Goal: Information Seeking & Learning: Understand process/instructions

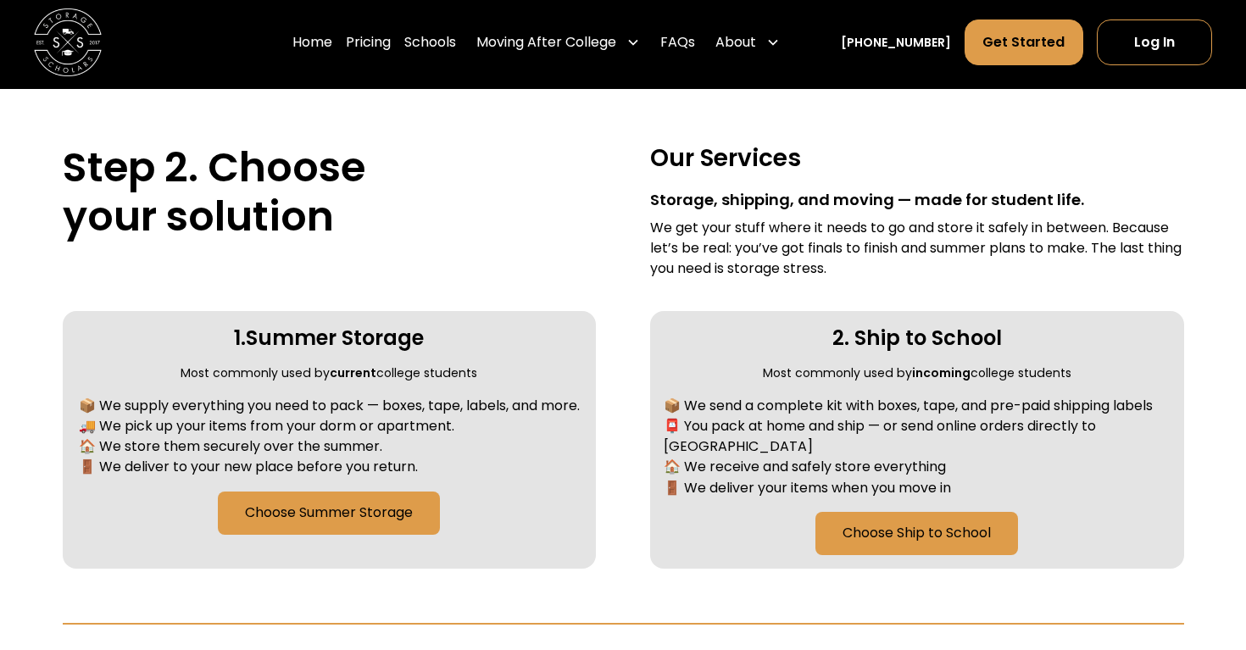
scroll to position [592, 0]
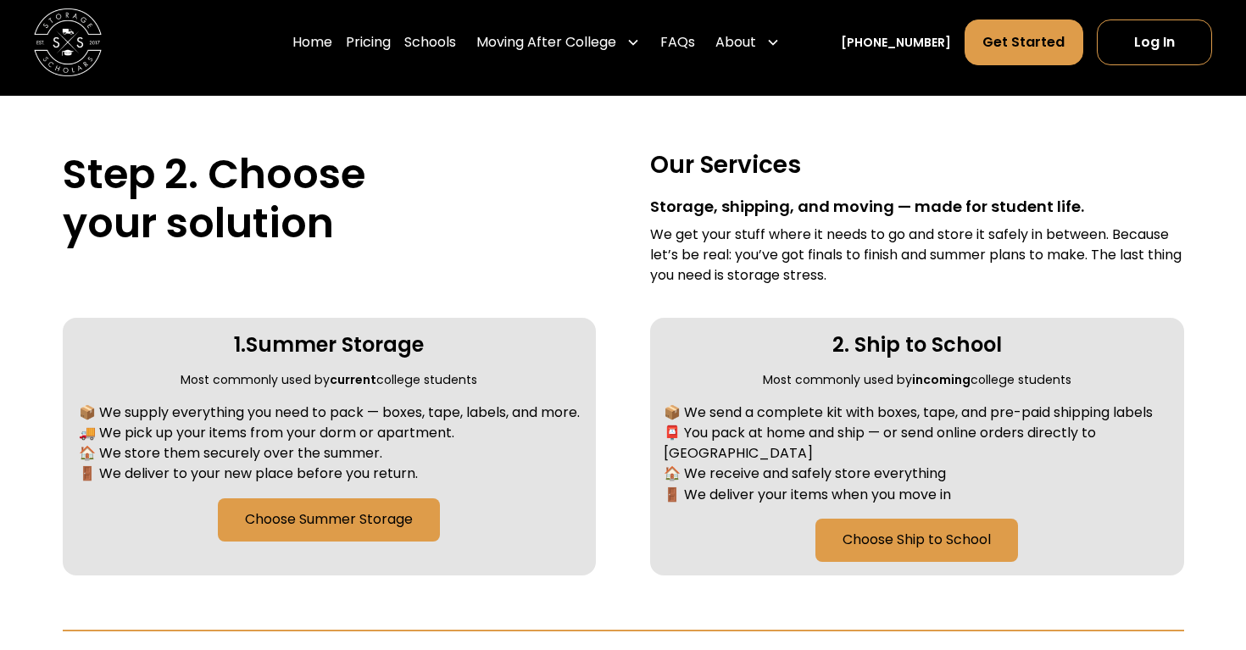
click at [1048, 156] on h3 "Our Services" at bounding box center [916, 165] width 533 height 31
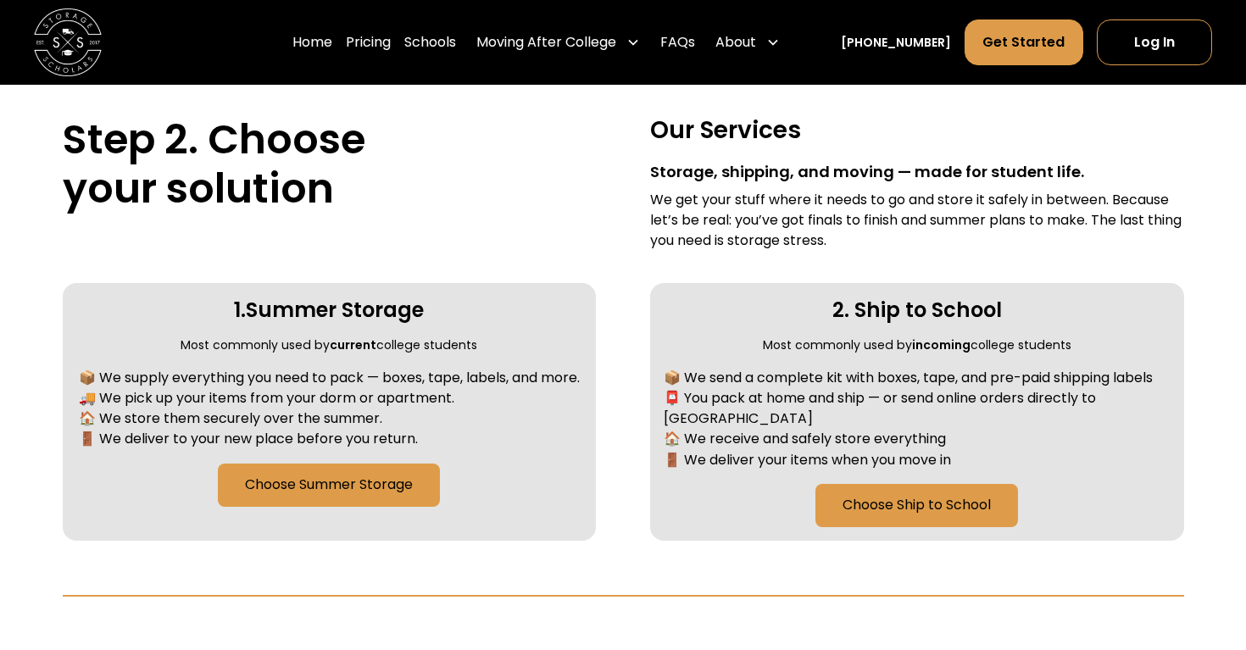
scroll to position [628, 0]
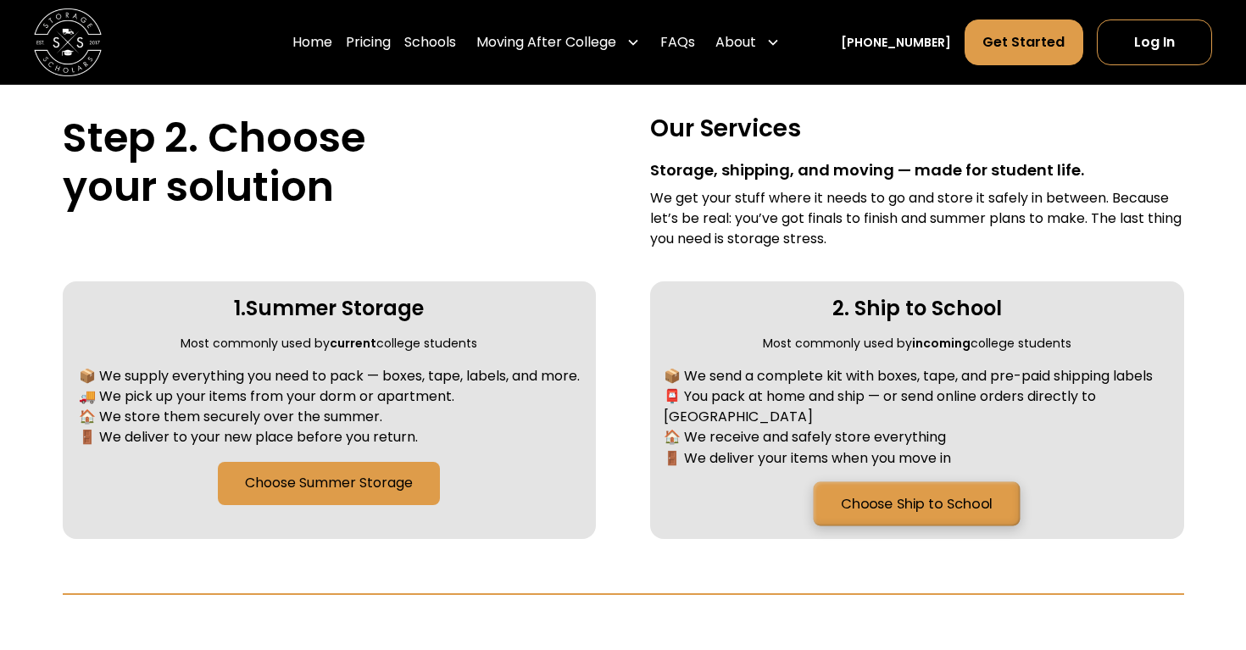
click at [871, 481] on link "Choose Ship to School" at bounding box center [917, 503] width 207 height 44
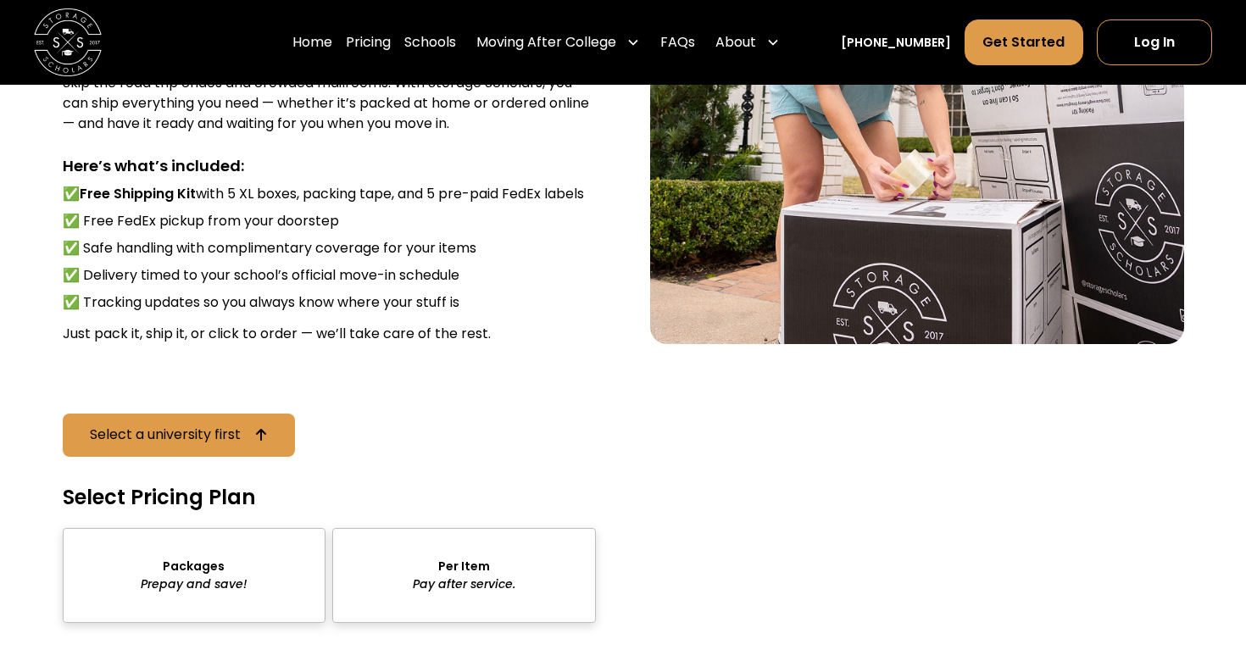
scroll to position [2560, 0]
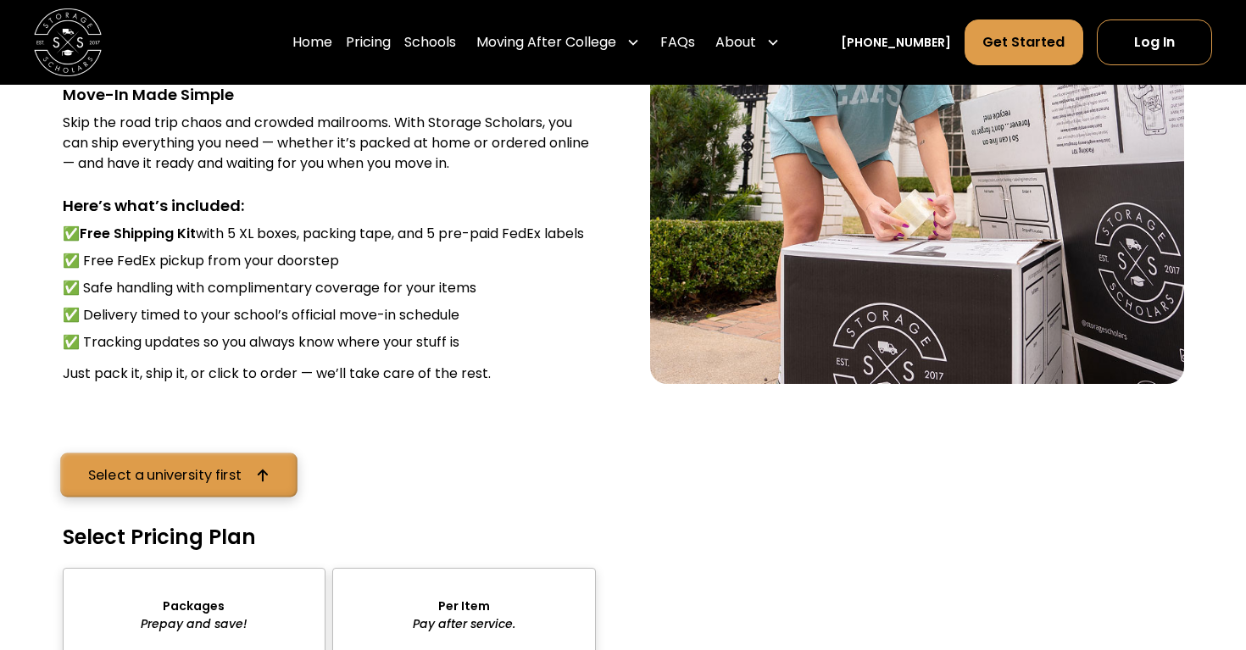
click at [143, 453] on link "Select a university first" at bounding box center [178, 475] width 237 height 44
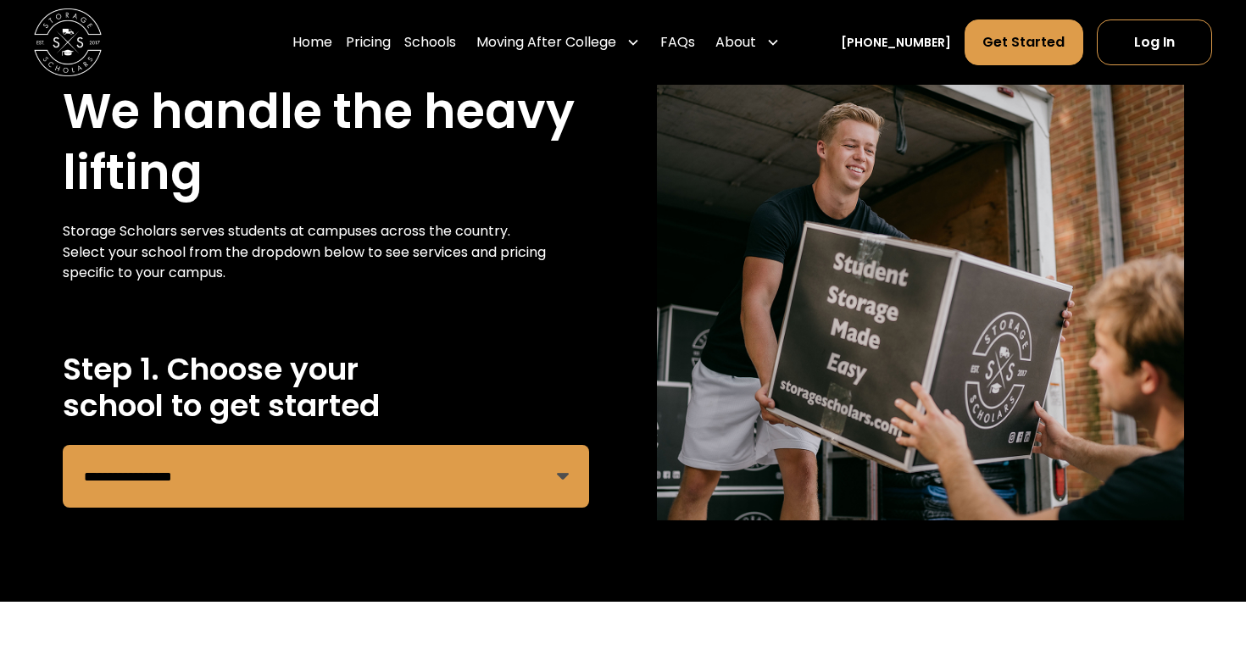
scroll to position [85, 0]
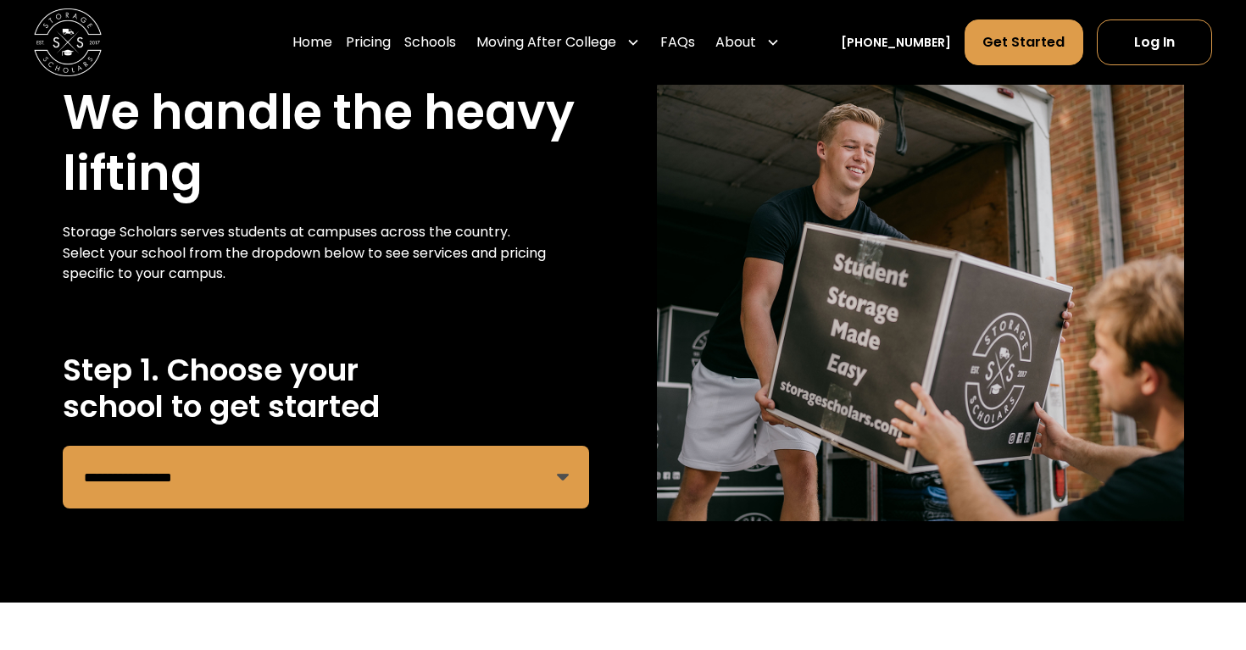
click at [219, 481] on select "**********" at bounding box center [326, 477] width 526 height 63
select select "**********"
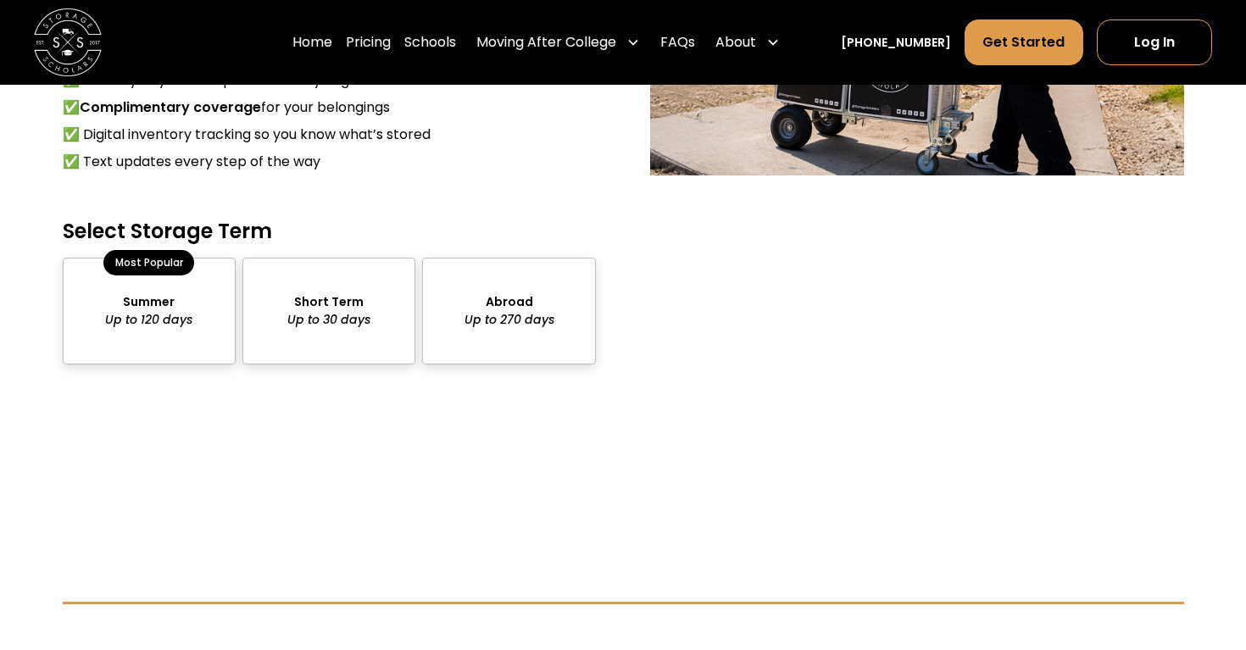
scroll to position [1492, 0]
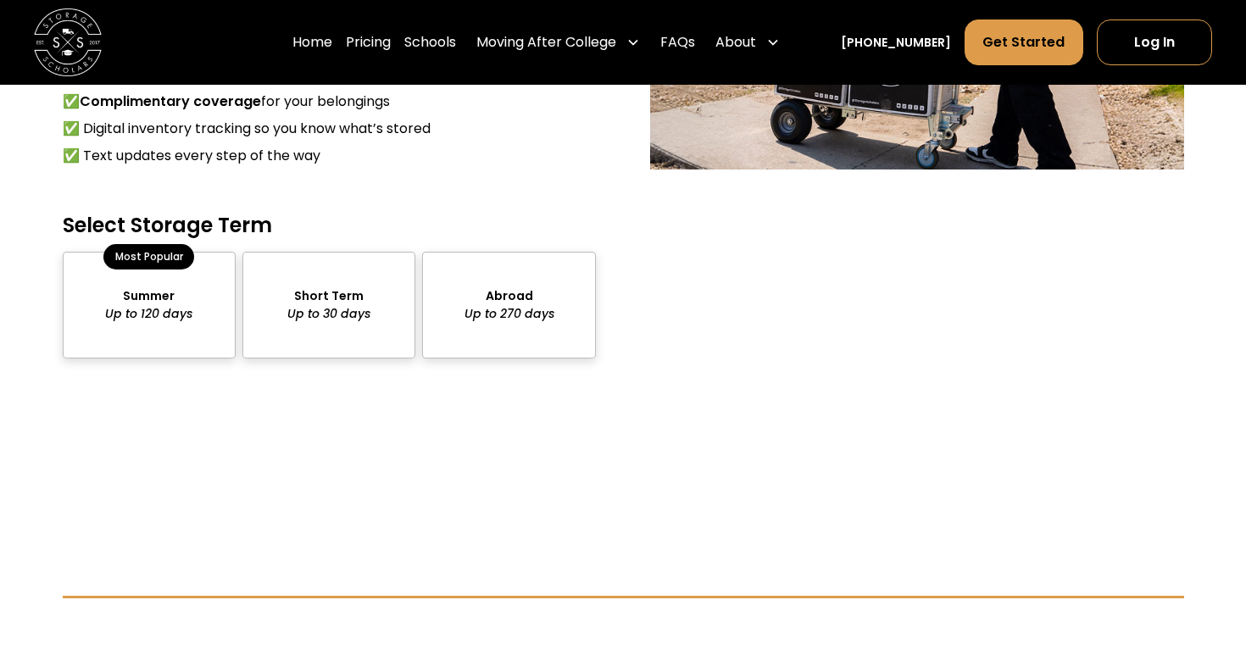
click at [289, 292] on div "package-pricing" at bounding box center [328, 305] width 173 height 106
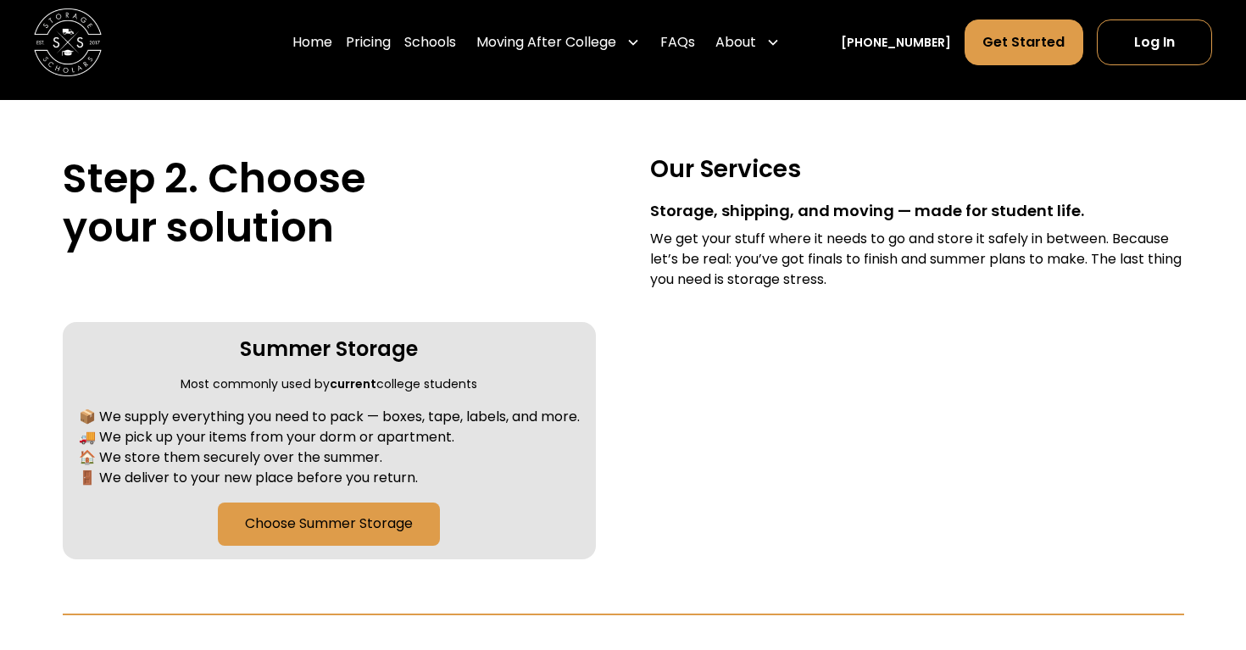
scroll to position [597, 0]
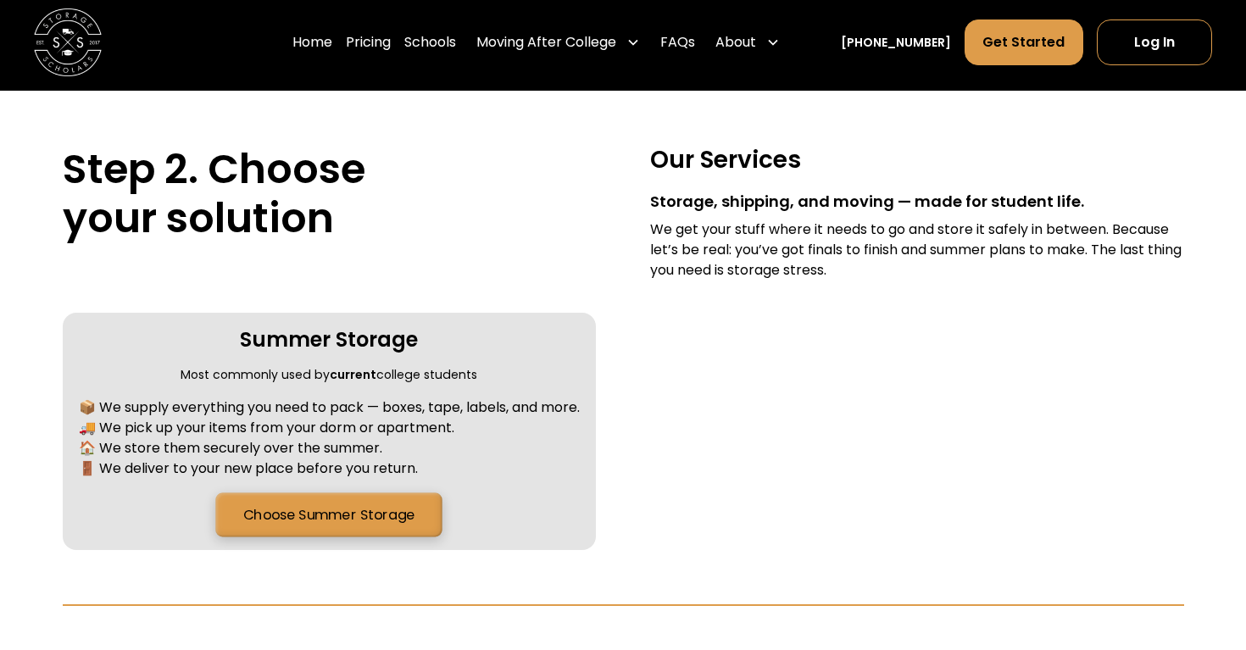
click at [252, 505] on link "Choose Summer Storage" at bounding box center [329, 514] width 226 height 44
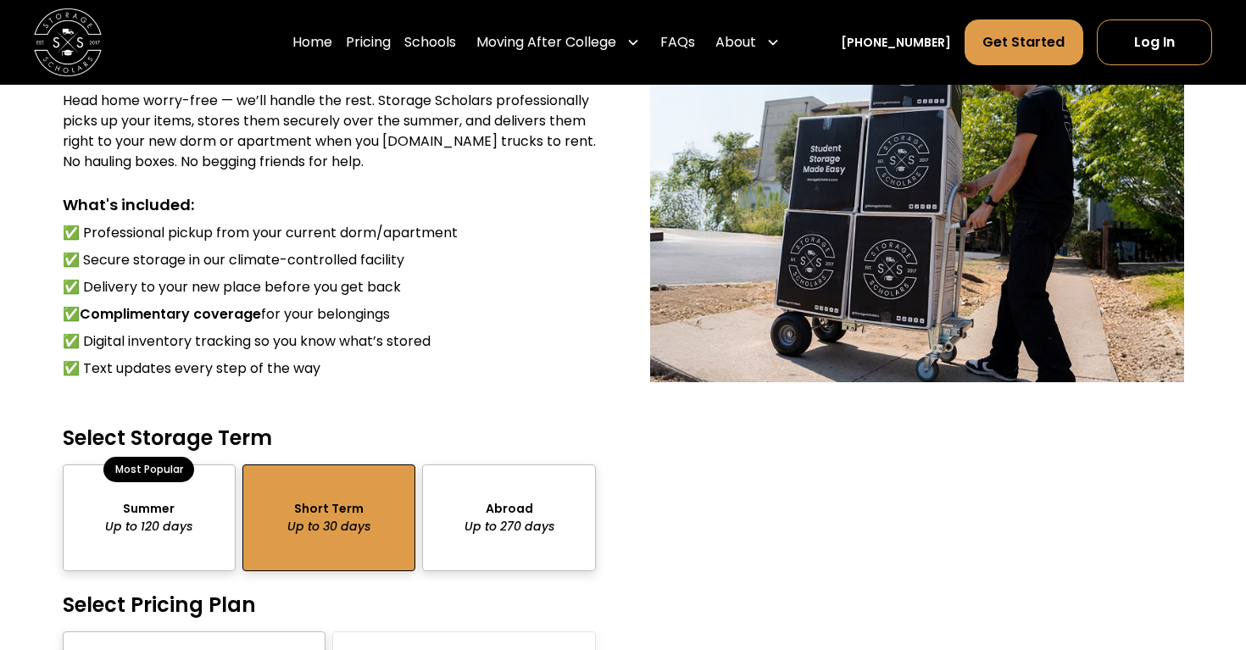
scroll to position [1284, 0]
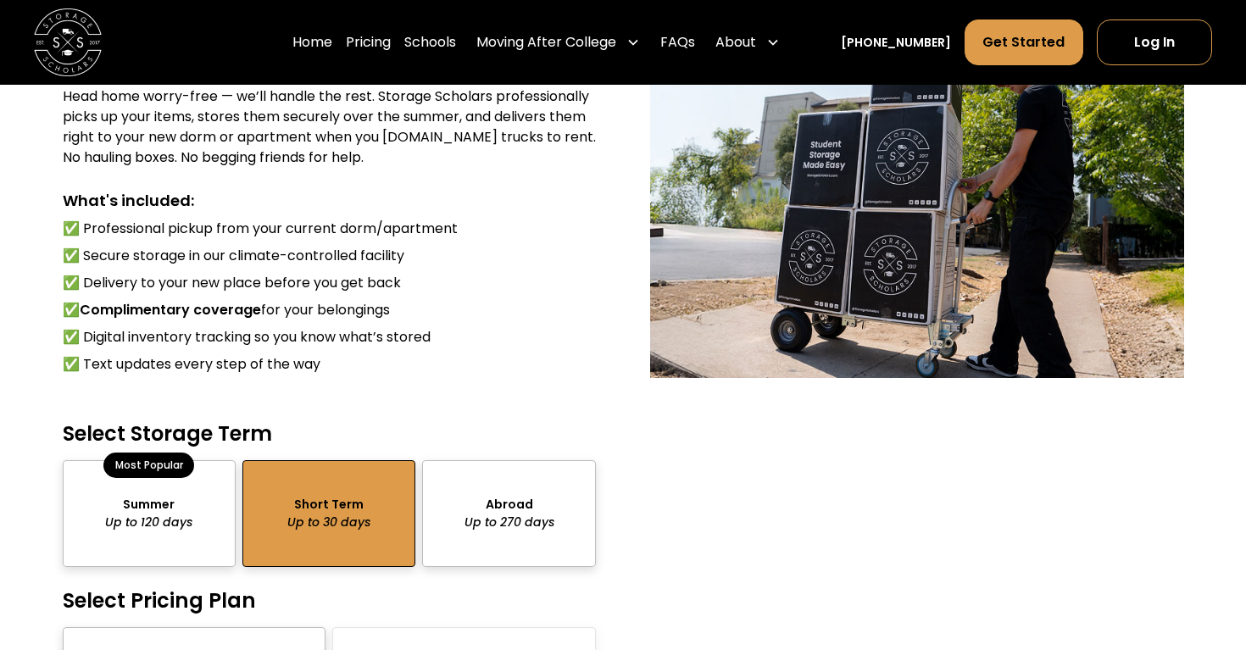
click at [215, 526] on div "package-pricing" at bounding box center [149, 513] width 173 height 106
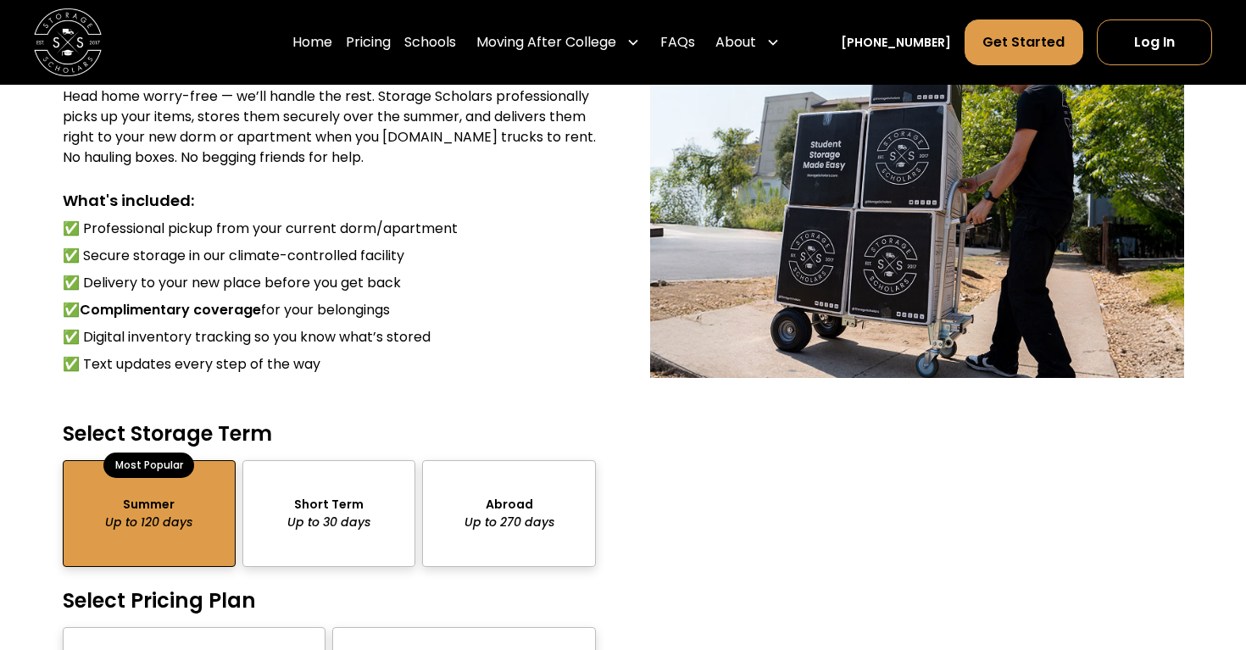
click at [284, 488] on div "package-pricing" at bounding box center [328, 513] width 173 height 106
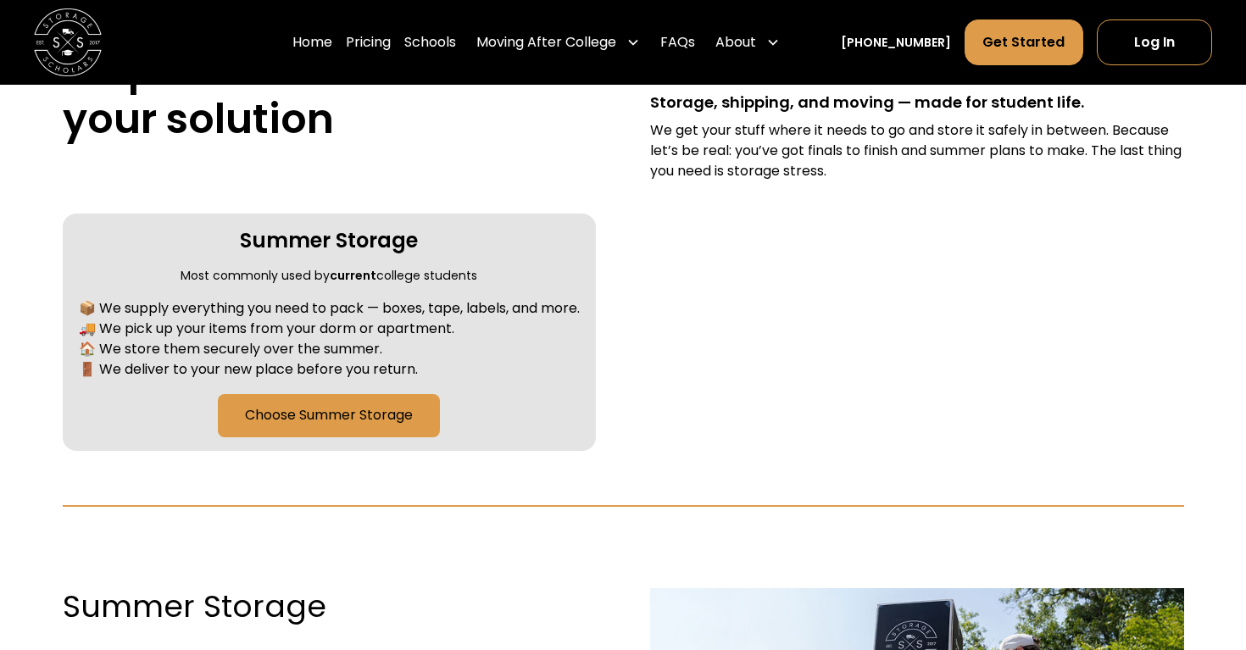
scroll to position [700, 0]
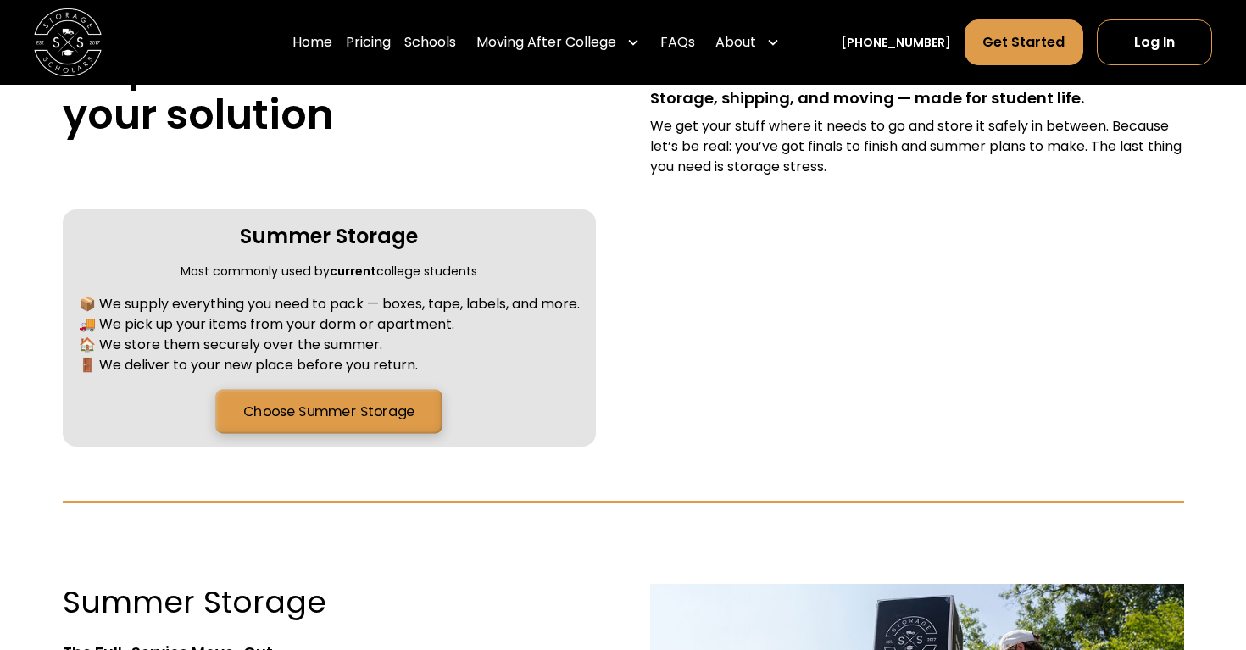
click at [342, 404] on link "Choose Summer Storage" at bounding box center [329, 411] width 226 height 44
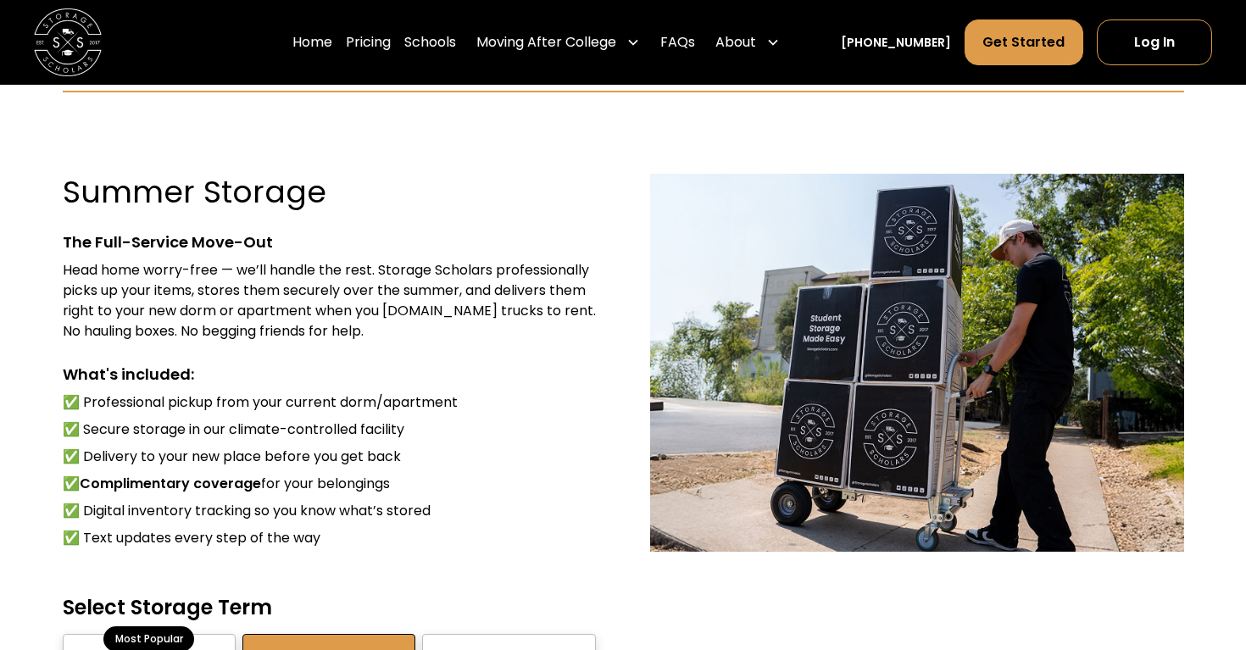
scroll to position [1114, 0]
